Goal: Task Accomplishment & Management: Complete application form

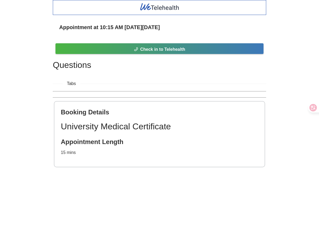
click at [153, 42] on div "Check in to Telehealth" at bounding box center [159, 47] width 213 height 21
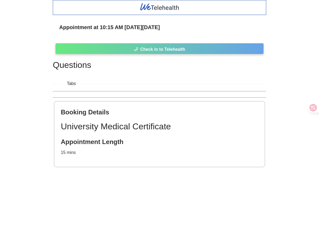
click at [153, 51] on span "Check in to Telehealth" at bounding box center [162, 49] width 45 height 7
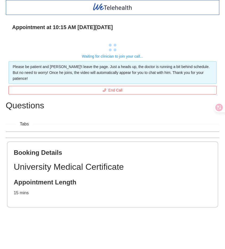
click at [127, 121] on div "Tabs" at bounding box center [112, 124] width 213 height 7
click at [86, 113] on div "Appointment at 10:15 AM [DATE][DATE] Waiting for clinician to join your call...…" at bounding box center [112, 122] width 213 height 209
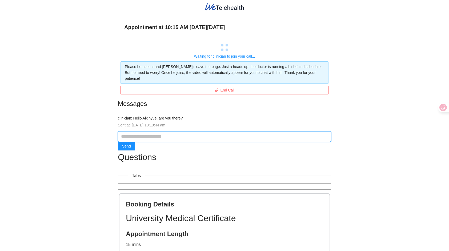
click at [193, 133] on input "text" at bounding box center [224, 136] width 213 height 11
click at [180, 131] on input "text" at bounding box center [224, 136] width 213 height 11
type input "***"
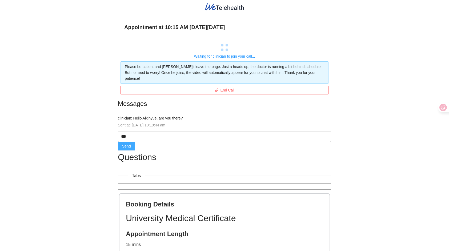
click at [126, 143] on span "Send" at bounding box center [126, 146] width 9 height 6
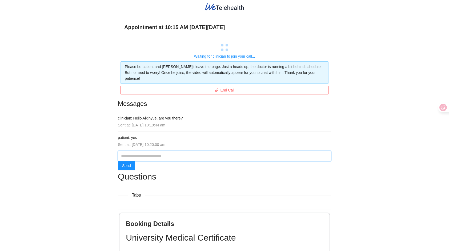
click at [178, 152] on input "text" at bounding box center [224, 156] width 213 height 11
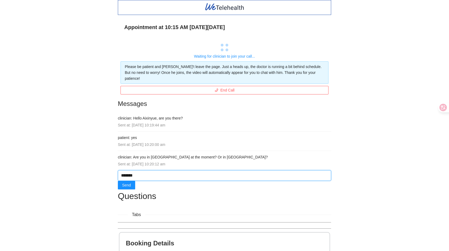
click at [162, 170] on input "*******" at bounding box center [224, 175] width 213 height 11
type input "*"
type input "**********"
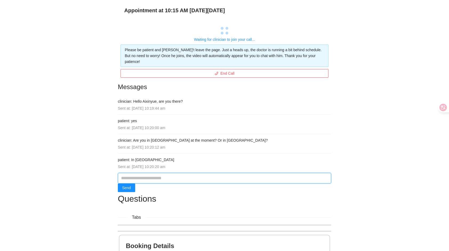
scroll to position [17, 0]
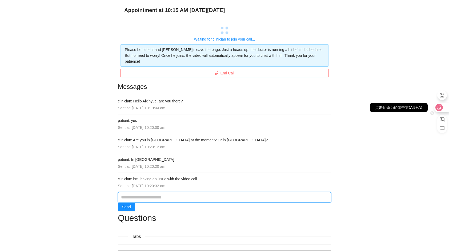
click at [319, 108] on div at bounding box center [441, 108] width 14 height 10
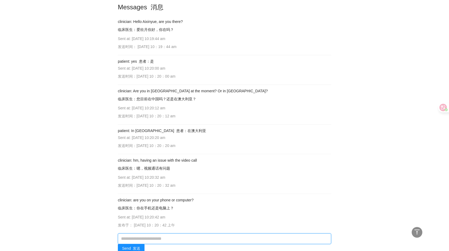
scroll to position [135, 0]
type input "********"
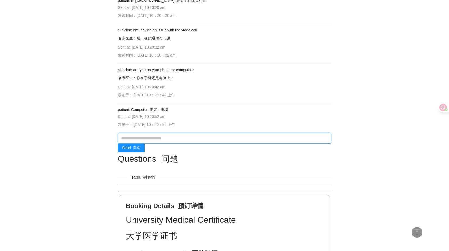
scroll to position [266, 0]
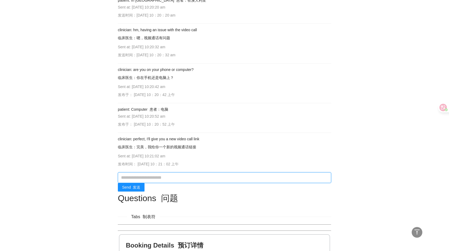
type input "*"
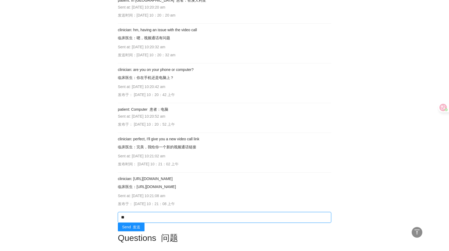
type input "*"
drag, startPoint x: 133, startPoint y: 178, endPoint x: 204, endPoint y: 178, distance: 70.4
click at [204, 178] on h4 "clinician: [URL][DOMAIN_NAME] 临床医生：[URL][DOMAIN_NAME]" at bounding box center [224, 184] width 213 height 16
copy h4 "[URL][DOMAIN_NAME]"
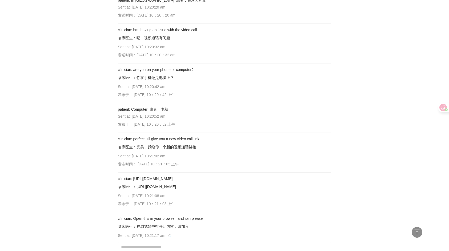
click at [211, 126] on div "Sent at: [DATE] 10:20:52 am 发布于： [DATE] 10：20：52 上午" at bounding box center [224, 121] width 213 height 16
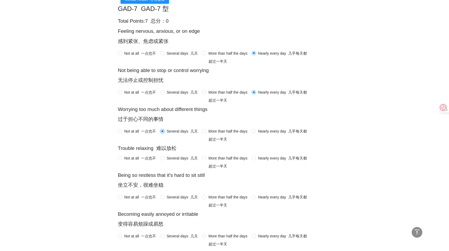
scroll to position [586, 0]
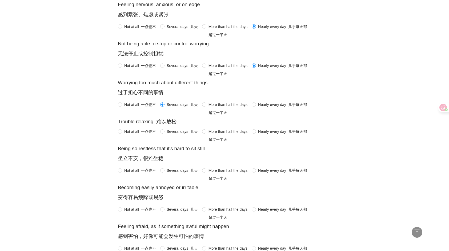
click at [210, 134] on span "More than half the days 超过一半天" at bounding box center [227, 137] width 43 height 16
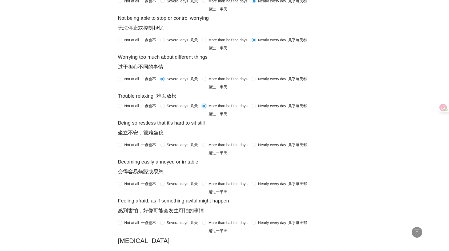
scroll to position [613, 0]
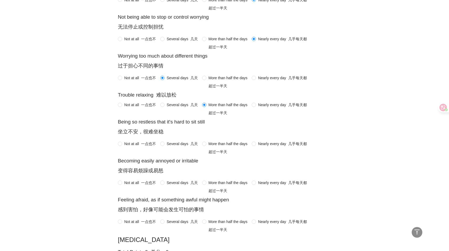
click at [234, 149] on span "More than half the days 超过一半天" at bounding box center [227, 149] width 43 height 16
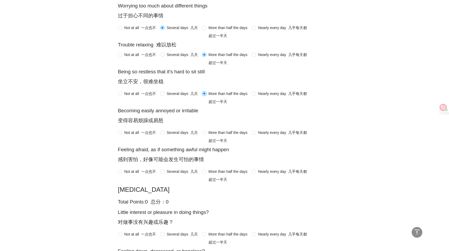
scroll to position [666, 0]
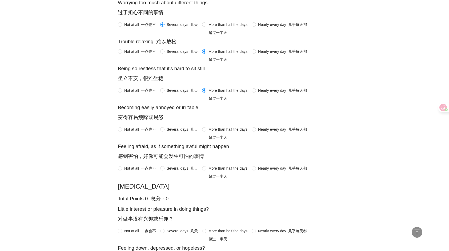
click at [209, 133] on span "More than half the days 超过一半天" at bounding box center [227, 134] width 43 height 16
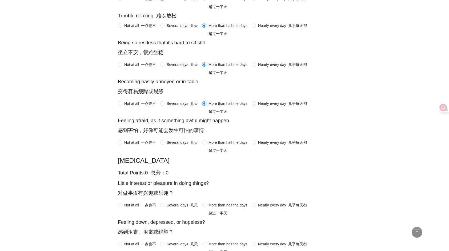
scroll to position [719, 0]
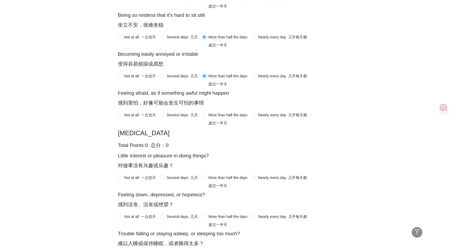
click at [233, 121] on span "More than half the days 超过一半天" at bounding box center [227, 120] width 43 height 16
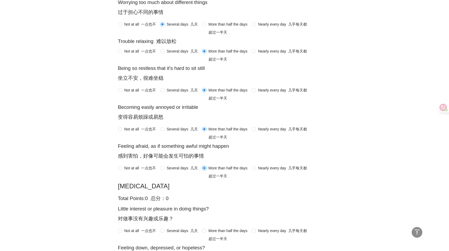
scroll to position [666, 0]
click at [258, 97] on div "Not at all 一点也不 Several days 几天 More than half the days 超过一半天 Nearly every day …" at bounding box center [214, 95] width 193 height 16
click at [257, 97] on div "Not at all 一点也不 Several days 几天 More than half the days 超过一半天 Nearly every day …" at bounding box center [214, 95] width 193 height 16
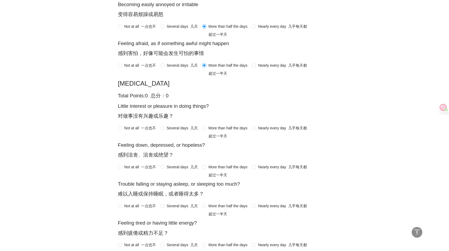
scroll to position [773, 0]
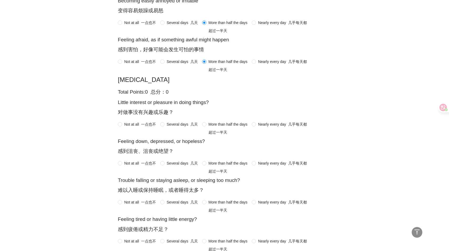
click at [263, 127] on span "Nearly every day 几乎每天都" at bounding box center [282, 124] width 53 height 6
click at [232, 171] on span "More than half the days 超过一半天" at bounding box center [227, 168] width 43 height 16
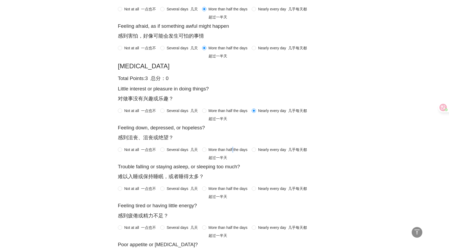
scroll to position [826, 0]
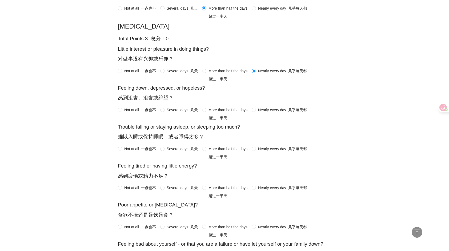
click at [214, 120] on font "超过一半天" at bounding box center [218, 118] width 19 height 4
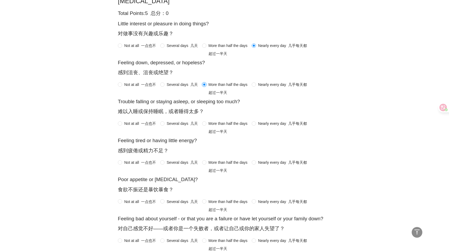
scroll to position [853, 0]
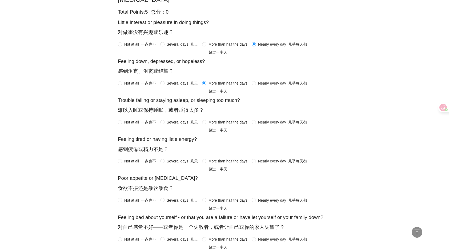
click at [257, 125] on span "Nearly every day 几乎每天都" at bounding box center [282, 122] width 53 height 6
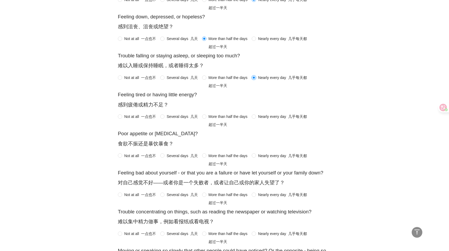
scroll to position [906, 0]
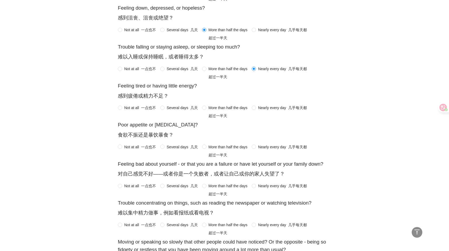
click at [254, 111] on label "Nearly every day 几乎每天都" at bounding box center [280, 108] width 57 height 6
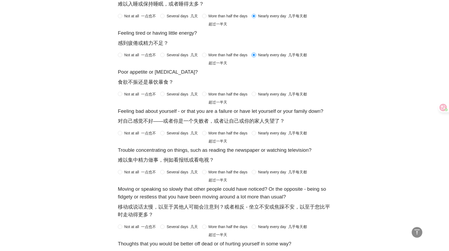
scroll to position [959, 0]
click at [219, 101] on span "More than half the days 超过一半天" at bounding box center [227, 99] width 43 height 16
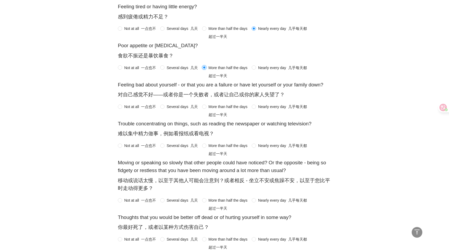
scroll to position [986, 0]
click at [187, 109] on span "Several days 几天" at bounding box center [182, 106] width 35 height 6
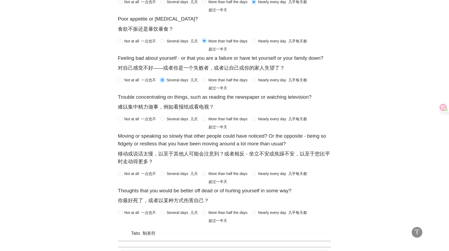
scroll to position [1013, 0]
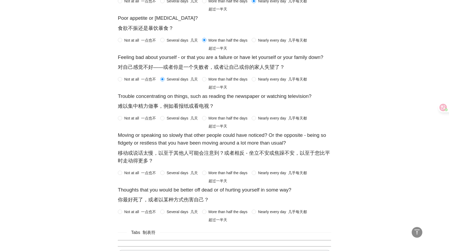
click at [227, 129] on span "More than half the days 超过一半天" at bounding box center [227, 123] width 43 height 16
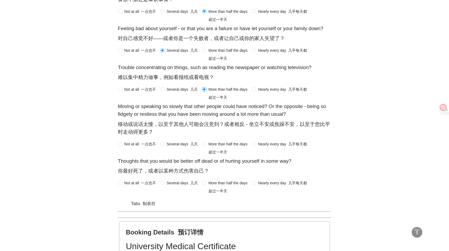
scroll to position [1066, 0]
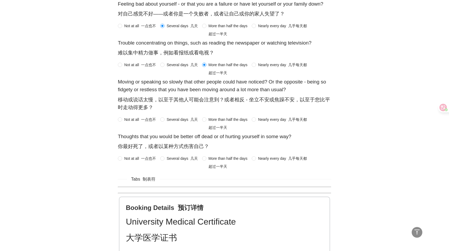
click at [222, 127] on span "More than half the days 超过一半天" at bounding box center [227, 125] width 43 height 16
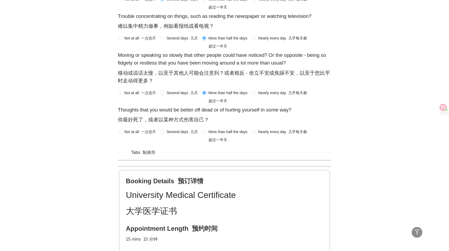
click at [153, 134] on font "一点也不" at bounding box center [148, 132] width 15 height 4
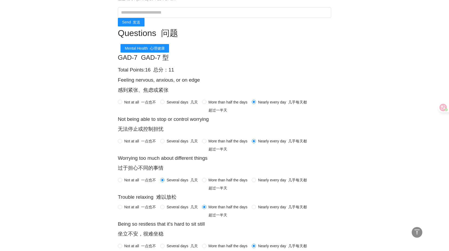
scroll to position [431, 0]
